Goal: Feedback & Contribution: Submit feedback/report problem

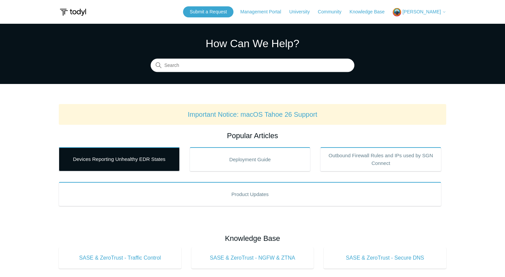
click at [121, 156] on link "Devices Reporting Unhealthy EDR States" at bounding box center [119, 159] width 121 height 24
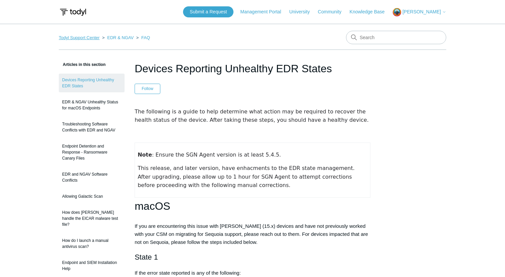
click at [85, 38] on link "Todyl Support Center" at bounding box center [79, 37] width 41 height 5
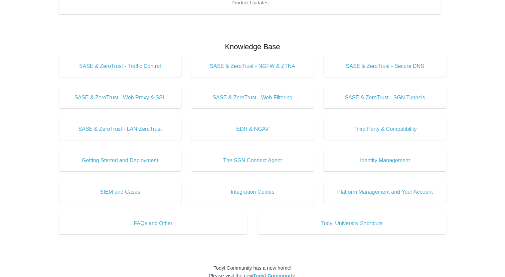
scroll to position [192, 0]
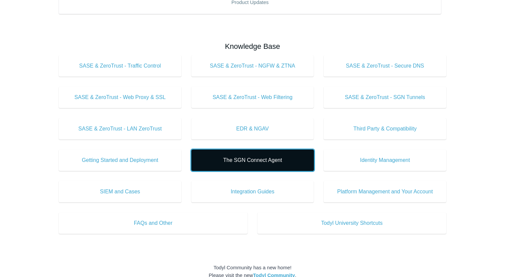
click at [271, 160] on span "The SGN Connect Agent" at bounding box center [252, 160] width 103 height 8
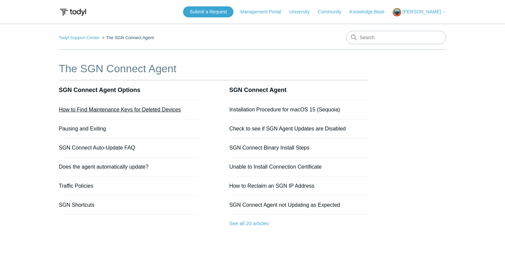
click at [143, 110] on link "How to Find Maintenance Keys for Deleted Devices" at bounding box center [120, 110] width 122 height 6
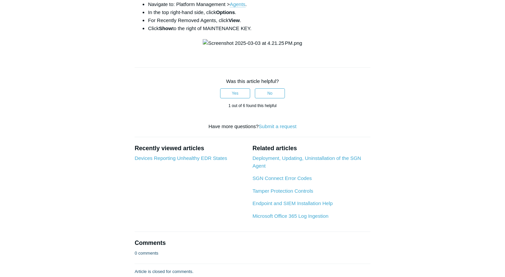
scroll to position [201, 0]
click at [404, 153] on div "Articles in this section How to Find Maintenance Keys for Deleted Devices Pausi…" at bounding box center [253, 67] width 388 height 415
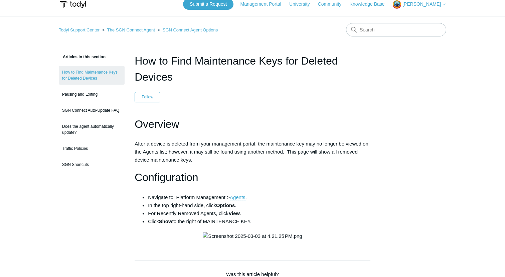
scroll to position [0, 0]
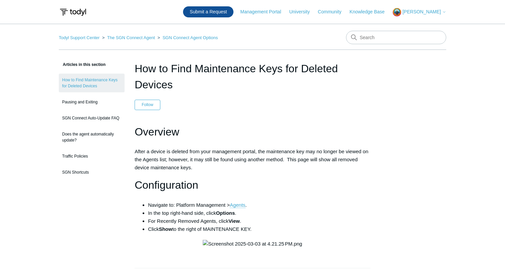
click at [217, 11] on link "Submit a Request" at bounding box center [208, 11] width 50 height 11
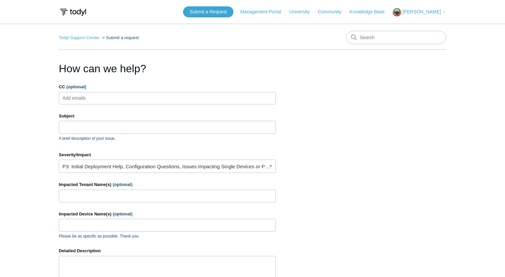
click at [145, 101] on ul "Add emails" at bounding box center [167, 98] width 217 height 12
click at [220, 165] on link "P3: Initial Deployment Help, Configuration Questions, Issues Impacting Single D…" at bounding box center [167, 165] width 217 height 13
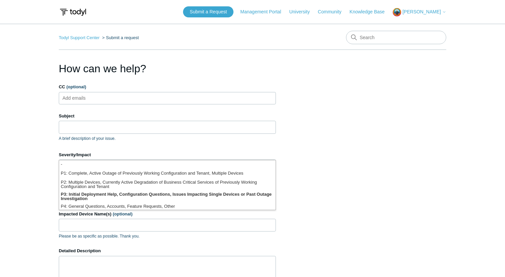
click at [320, 146] on section "How can we help? CC (optional) Add emails Subject A brief description of your i…" at bounding box center [253, 214] width 388 height 308
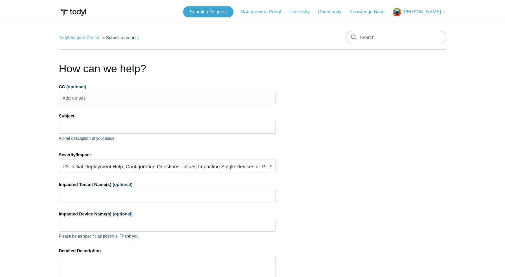
click at [141, 98] on ul "Add emails" at bounding box center [167, 98] width 217 height 12
type input "vendor@whiteboardits.com"
type input "S"
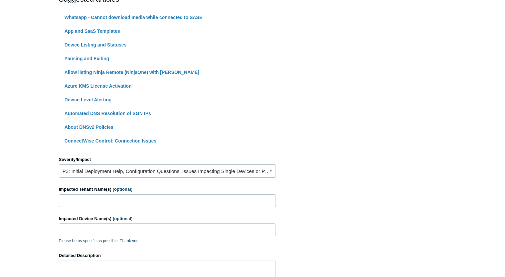
scroll to position [159, 0]
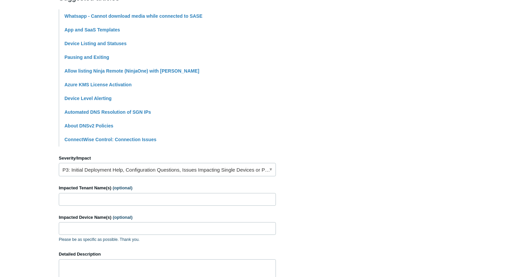
type input "SASE constantly connecting and disconnecting"
click at [204, 169] on link "P3: Initial Deployment Help, Configuration Questions, Issues Impacting Single D…" at bounding box center [167, 169] width 217 height 13
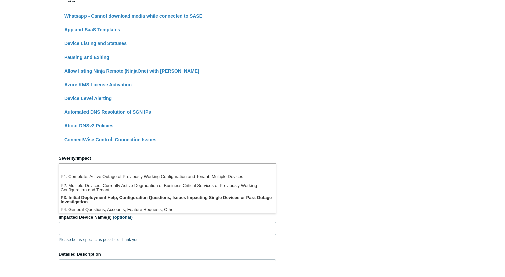
click at [294, 120] on section "How can we help? CC (optional) vendor@whiteboardits.com Subject SASE constantly…" at bounding box center [253, 136] width 388 height 470
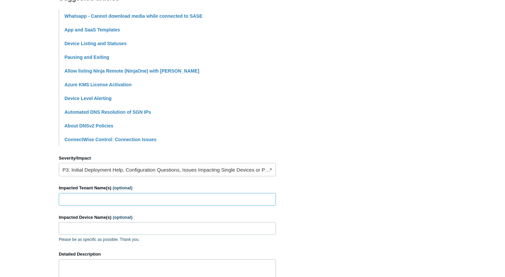
click at [126, 199] on input "Impacted Tenant Name(s) (optional)" at bounding box center [167, 199] width 217 height 13
type input "D'Youville University"
type input "DY4152"
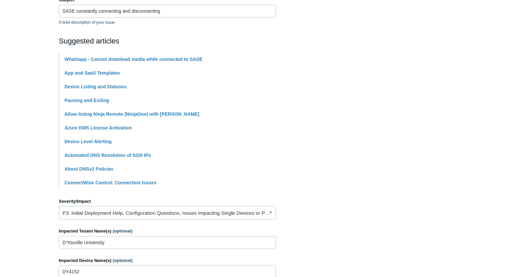
scroll to position [115, 0]
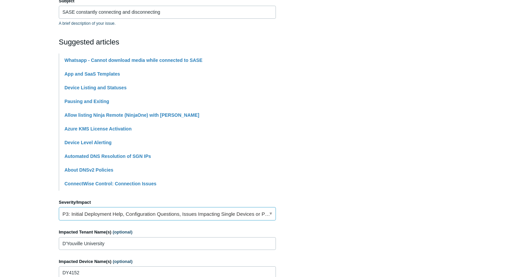
click at [255, 213] on link "P3: Initial Deployment Help, Configuration Questions, Issues Impacting Single D…" at bounding box center [167, 213] width 217 height 13
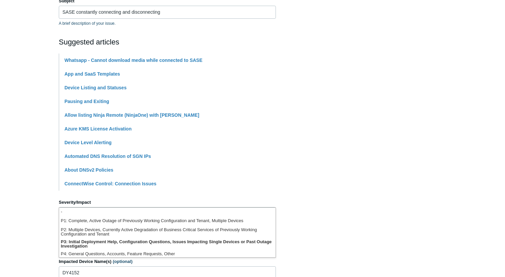
click at [262, 144] on li "Device Level Alerting" at bounding box center [169, 143] width 211 height 14
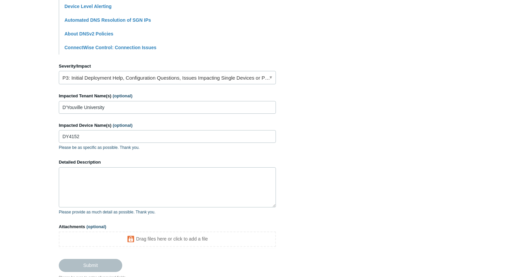
scroll to position [297, 0]
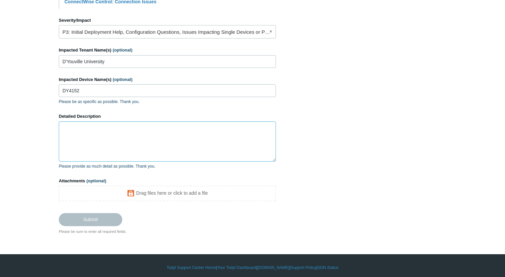
click at [160, 135] on textarea "Detailed Description" at bounding box center [167, 141] width 217 height 40
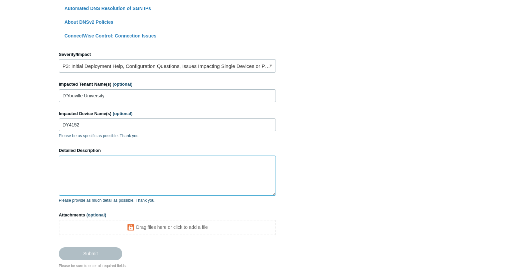
scroll to position [263, 0]
click at [118, 162] on textarea "Detailed Description" at bounding box center [167, 175] width 217 height 40
type textarea "W"
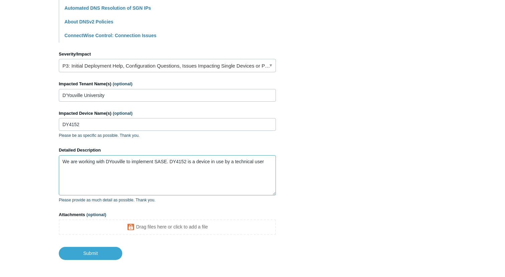
click at [267, 162] on textarea "We are working with DYouville to implement SASE. DY4152 is a device in use by a…" at bounding box center [167, 175] width 217 height 40
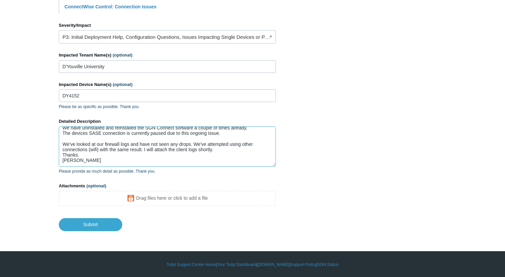
scroll to position [0, 0]
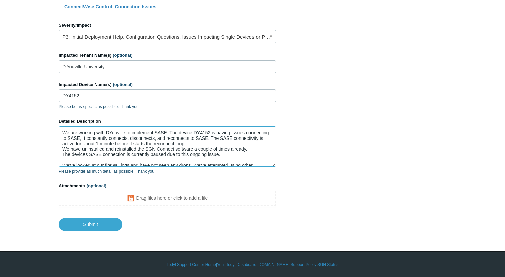
click at [80, 139] on textarea "We are working with DYouville to implement SASE. The device DY4152 is having is…" at bounding box center [167, 146] width 217 height 40
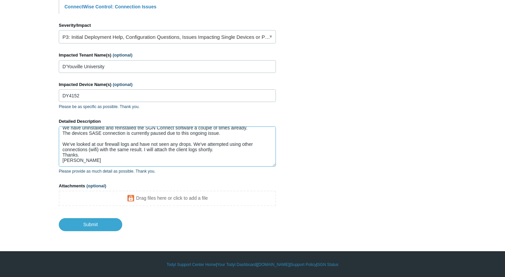
scroll to position [293, 0]
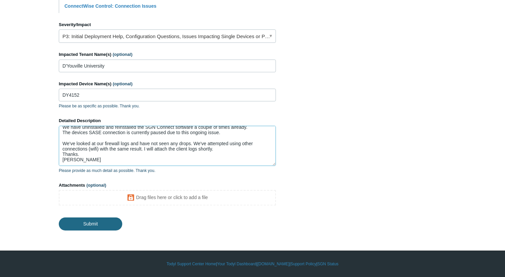
type textarea "We are working with DYouville to implement SASE. The device DY4152 is having is…"
click at [90, 223] on input "Submit" at bounding box center [90, 222] width 63 height 13
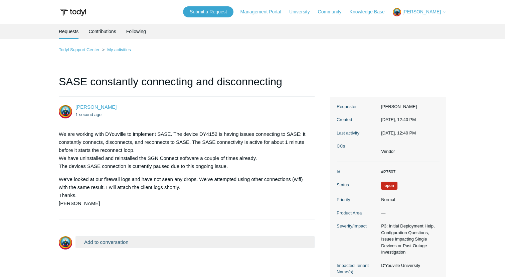
scroll to position [71, 0]
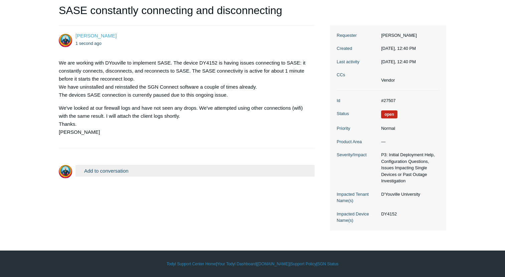
click at [167, 172] on button "Add to conversation" at bounding box center [195, 171] width 239 height 12
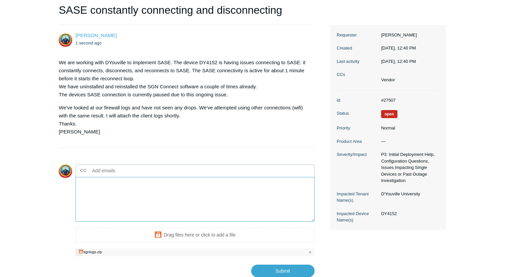
click at [147, 188] on textarea "Add your reply" at bounding box center [195, 199] width 239 height 45
type textarea "A"
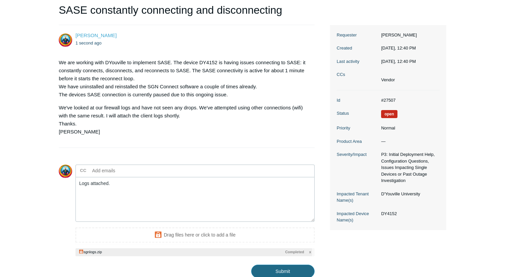
click at [264, 267] on input "Submit" at bounding box center [282, 270] width 63 height 13
type textarea "Logs attached. This ticket includes a secure attachment. Use this link to acces…"
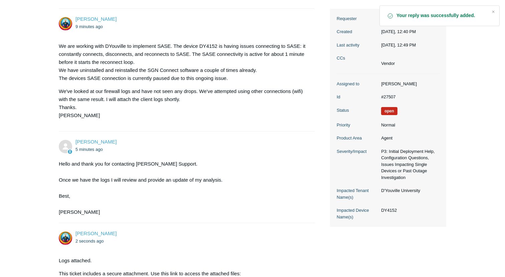
scroll to position [88, 0]
click at [273, 188] on div "Hello and thank you for contacting [PERSON_NAME] Support. Once we have the logs…" at bounding box center [183, 188] width 249 height 56
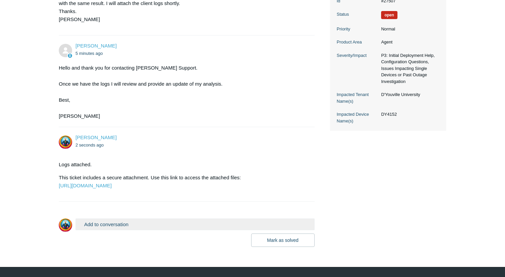
scroll to position [0, 0]
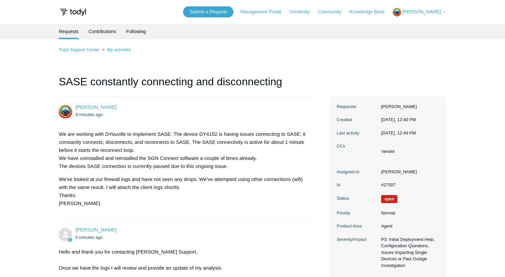
click at [431, 8] on div "Timothy Kujawski My Support Requests Sign out" at bounding box center [419, 12] width 53 height 8
click at [425, 12] on span "[PERSON_NAME]" at bounding box center [422, 11] width 38 height 5
click at [415, 26] on link "My Support Requests" at bounding box center [425, 26] width 65 height 12
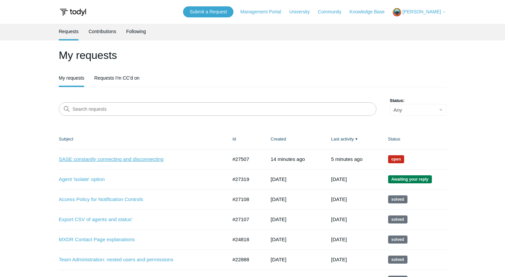
click at [112, 160] on link "SASE constantly connecting and disconnecting" at bounding box center [138, 159] width 159 height 8
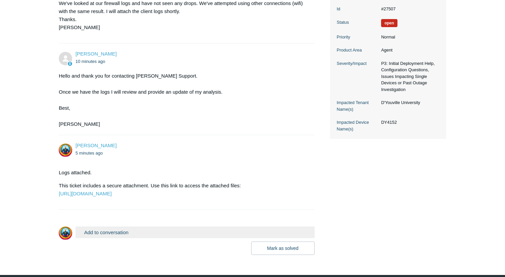
scroll to position [216, 0]
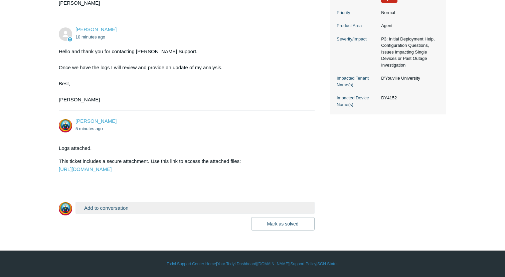
click at [169, 209] on button "Add to conversation" at bounding box center [195, 208] width 239 height 12
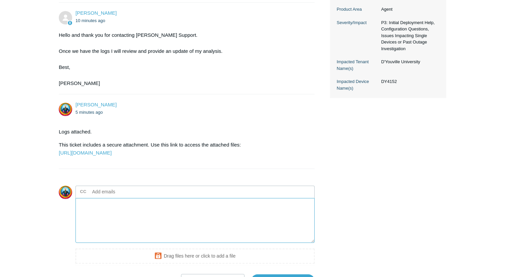
click at [135, 231] on textarea "Add your reply" at bounding box center [195, 220] width 239 height 45
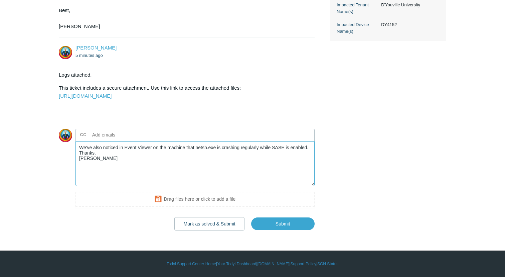
scroll to position [288, 0]
type textarea "We've also noticed in Event Viewer on the machine that netsh.exe is crashing re…"
click at [280, 223] on input "Submit" at bounding box center [282, 223] width 63 height 13
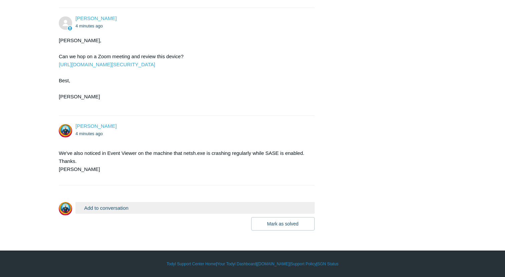
scroll to position [381, 0]
click at [155, 67] on link "[URL][DOMAIN_NAME][SECURITY_DATA]" at bounding box center [107, 64] width 97 height 6
